Goal: Navigation & Orientation: Go to known website

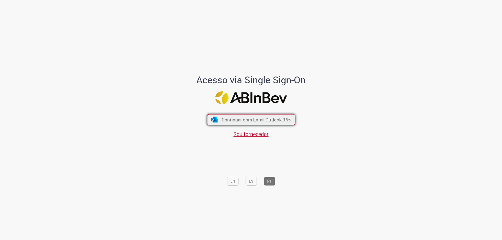
click at [265, 118] on span "Continuar com Email Outlook 365" at bounding box center [255, 120] width 69 height 6
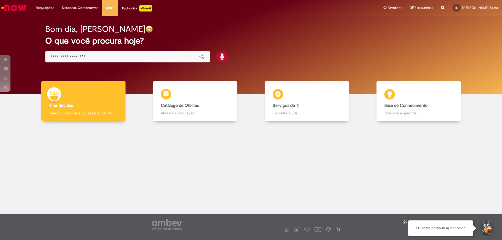
click at [308, 80] on div "Bom dia, [PERSON_NAME] O que você procura hoje?" at bounding box center [251, 55] width 494 height 78
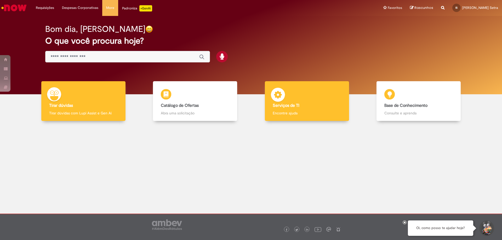
click at [310, 93] on div "Serviços de TI Serviços de TI Encontre ajuda" at bounding box center [307, 101] width 84 height 40
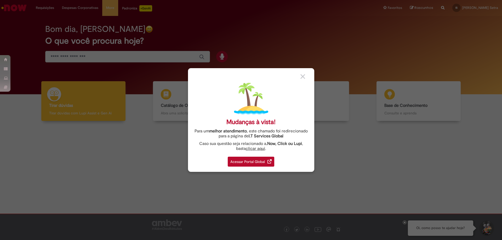
click at [254, 161] on div "Acessar Portal Global" at bounding box center [251, 162] width 47 height 10
